Goal: Information Seeking & Learning: Find specific fact

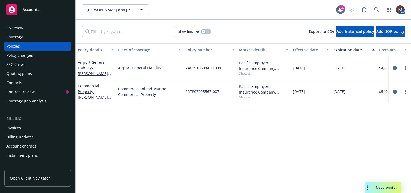
scroll to position [54, 0]
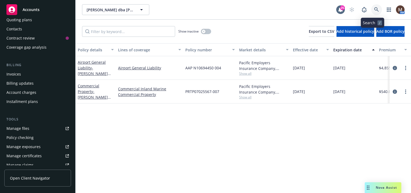
click at [374, 9] on icon at bounding box center [376, 9] width 5 height 5
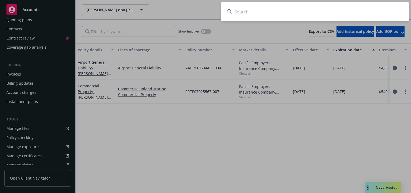
click at [238, 11] on input at bounding box center [315, 11] width 188 height 19
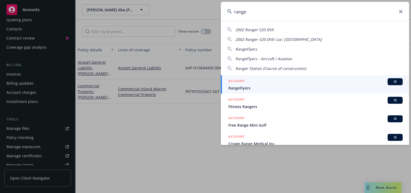
type input "range"
click at [236, 87] on span "RangeFlyers" at bounding box center [315, 88] width 174 height 6
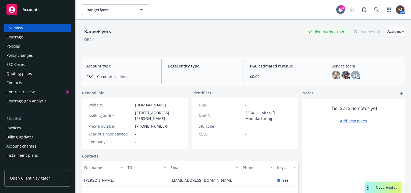
click at [24, 45] on div "Policies" at bounding box center [37, 46] width 62 height 9
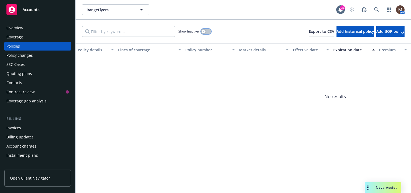
click at [205, 31] on div "button" at bounding box center [204, 32] width 4 height 4
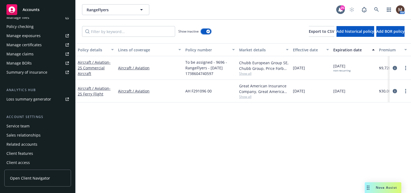
scroll to position [166, 0]
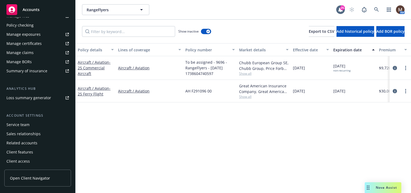
click at [31, 123] on div "Service team" at bounding box center [37, 124] width 62 height 9
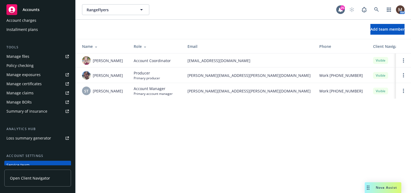
scroll to position [112, 0]
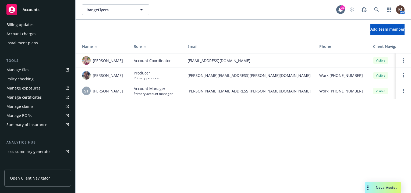
click at [27, 69] on div "Manage files" at bounding box center [17, 70] width 23 height 9
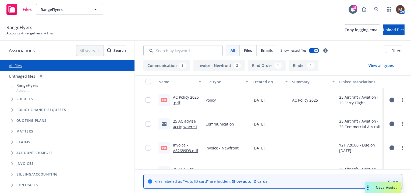
click at [189, 97] on link "AC Policy 2025 .pdf" at bounding box center [186, 100] width 26 height 11
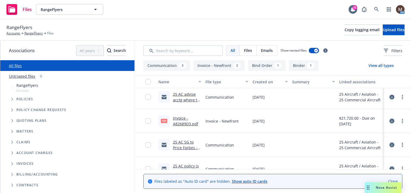
scroll to position [54, 0]
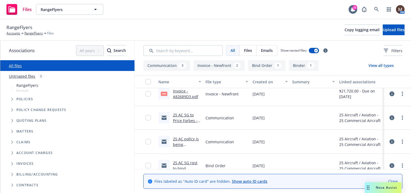
click at [186, 120] on link "25 AC SG to Price Forbes - rqst cancellation eff. 1.22.25.msg" at bounding box center [186, 126] width 27 height 28
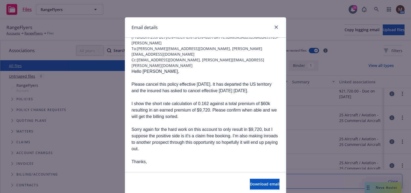
scroll to position [27, 0]
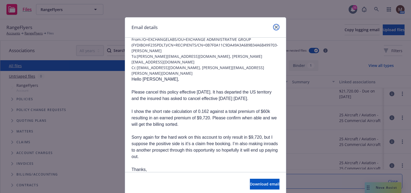
click at [274, 27] on icon "close" at bounding box center [275, 27] width 3 height 3
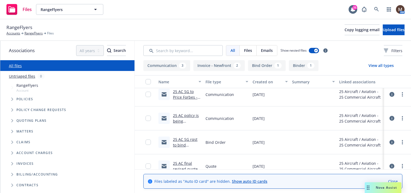
scroll to position [108, 0]
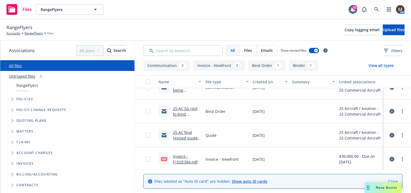
click at [191, 106] on link "25 AC SG rqst to bind coverage eff. 1.2.25.msg" at bounding box center [185, 117] width 24 height 22
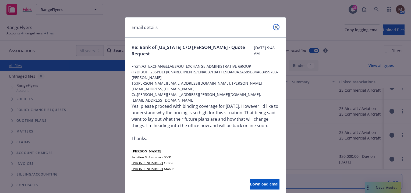
drag, startPoint x: 273, startPoint y: 27, endPoint x: 269, endPoint y: 31, distance: 5.4
click at [274, 27] on icon "close" at bounding box center [275, 27] width 3 height 3
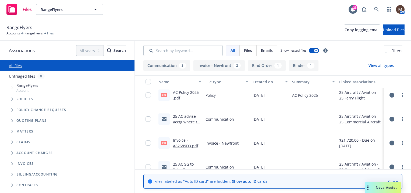
scroll to position [0, 0]
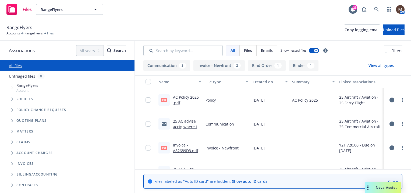
click at [191, 122] on link "25 AC advise acctg where to apply funds on acct.msg" at bounding box center [186, 130] width 27 height 22
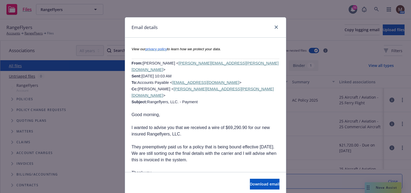
scroll to position [538, 0]
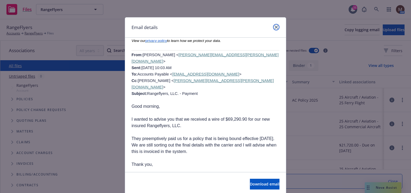
click at [273, 25] on link "close" at bounding box center [276, 27] width 6 height 6
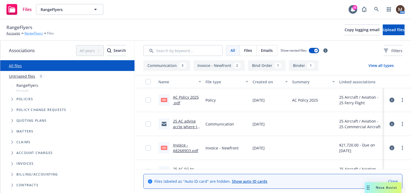
click at [39, 33] on link "RangeFlyers" at bounding box center [33, 33] width 18 height 5
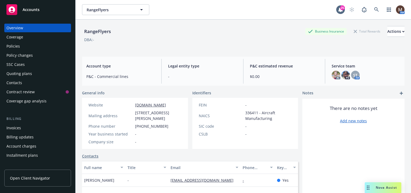
click at [22, 45] on div "Policies" at bounding box center [37, 46] width 62 height 9
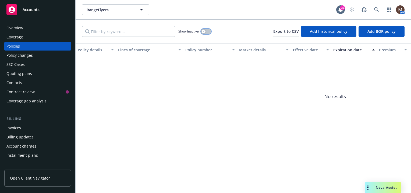
click at [205, 31] on div "button" at bounding box center [204, 32] width 4 height 4
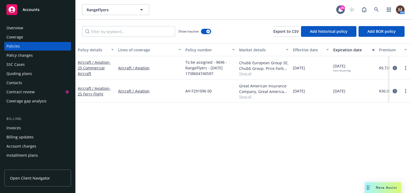
click at [392, 91] on icon "circleInformation" at bounding box center [394, 91] width 4 height 4
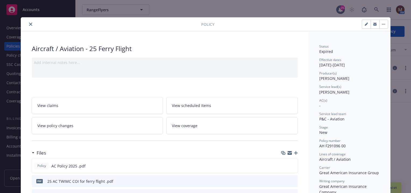
click at [363, 26] on button "button" at bounding box center [366, 24] width 9 height 9
select select "NEW"
select select "other"
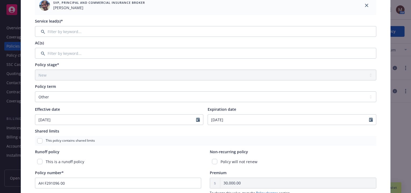
scroll to position [108, 0]
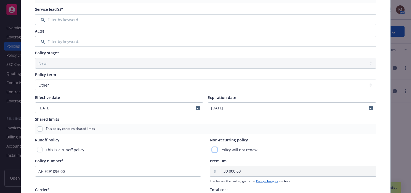
click at [213, 150] on input "checkbox" at bounding box center [214, 149] width 5 height 5
checkbox input "true"
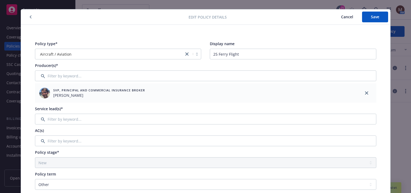
scroll to position [0, 0]
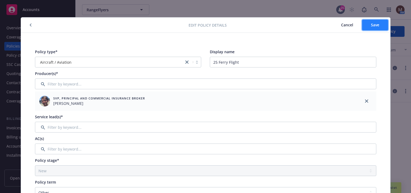
click at [376, 23] on span "Save" at bounding box center [375, 24] width 8 height 5
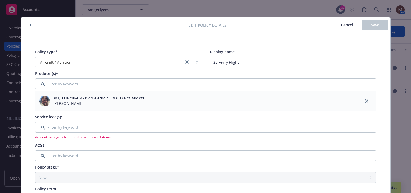
click at [30, 23] on icon "button" at bounding box center [31, 24] width 2 height 3
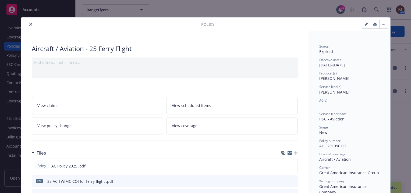
click at [30, 25] on icon "close" at bounding box center [30, 24] width 3 height 3
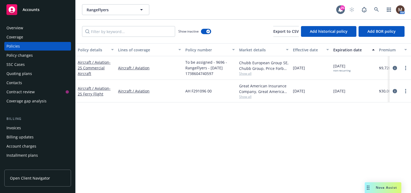
click at [27, 127] on div "Invoices" at bounding box center [37, 128] width 62 height 9
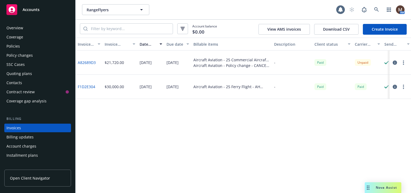
scroll to position [23, 0]
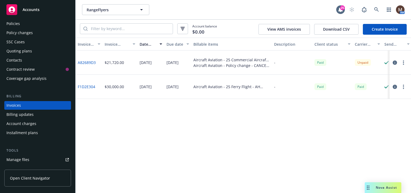
click at [91, 87] on link "F1D2E304" at bounding box center [86, 87] width 17 height 6
click at [91, 60] on link "A82689D3" at bounding box center [87, 63] width 18 height 6
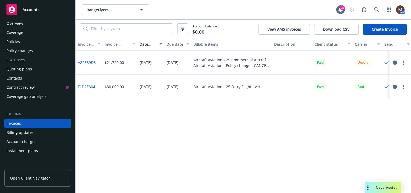
scroll to position [0, 0]
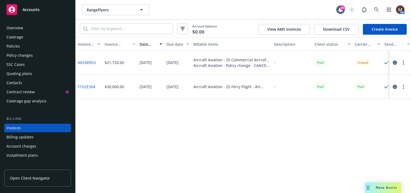
click at [21, 42] on div "Policies" at bounding box center [37, 46] width 62 height 9
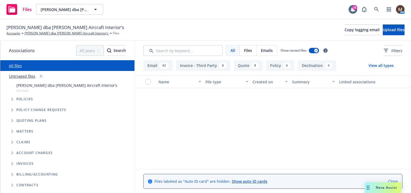
scroll to position [188, 0]
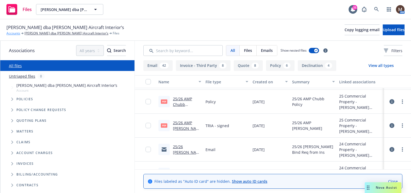
click at [16, 32] on link "Accounts" at bounding box center [13, 33] width 14 height 5
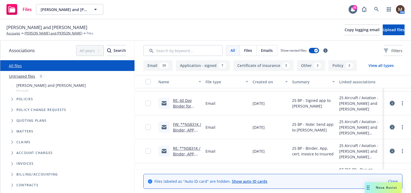
scroll to position [54, 0]
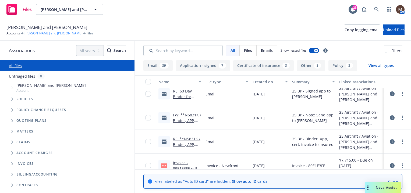
click at [69, 32] on link "[PERSON_NAME] and [PERSON_NAME]" at bounding box center [53, 33] width 58 height 5
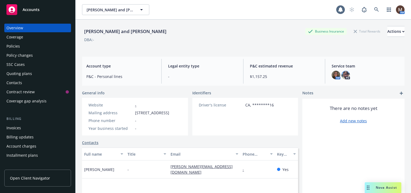
click at [14, 44] on div "Policies" at bounding box center [12, 46] width 13 height 9
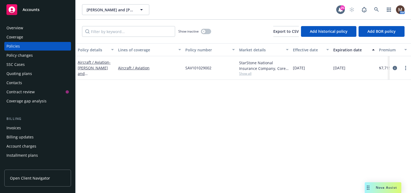
click at [38, 82] on div "Contacts" at bounding box center [37, 82] width 62 height 9
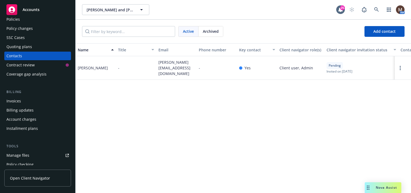
scroll to position [54, 0]
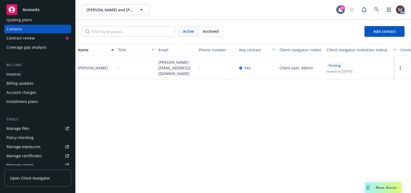
click at [37, 127] on link "Manage files" at bounding box center [37, 128] width 67 height 9
